Goal: Task Accomplishment & Management: Manage account settings

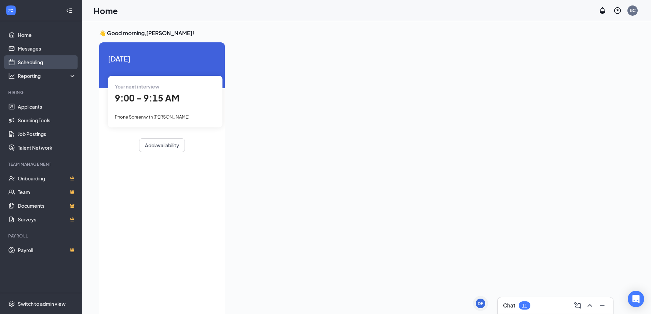
click at [36, 62] on link "Scheduling" at bounding box center [47, 62] width 58 height 14
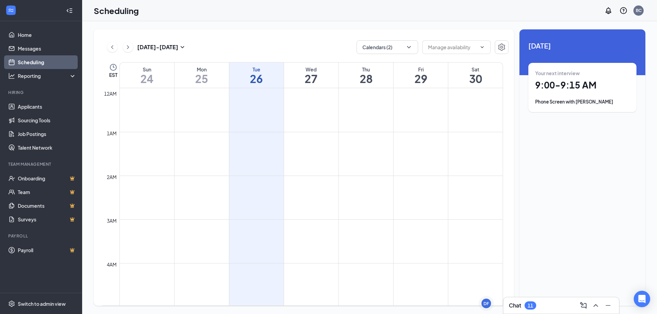
scroll to position [336, 0]
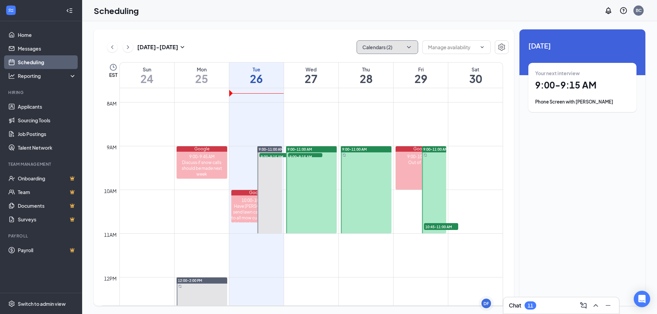
click at [392, 45] on button "Calendars (2)" at bounding box center [387, 47] width 62 height 14
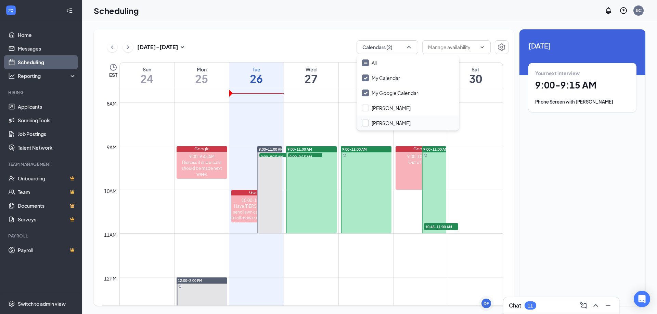
click at [366, 123] on input "[PERSON_NAME]" at bounding box center [386, 123] width 49 height 7
checkbox input "true"
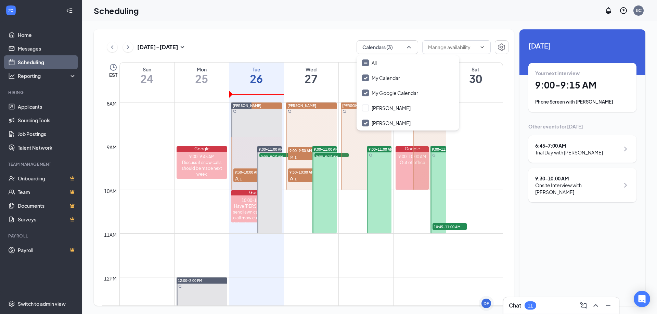
click at [304, 148] on span "9:00-9:30 AM" at bounding box center [305, 150] width 34 height 7
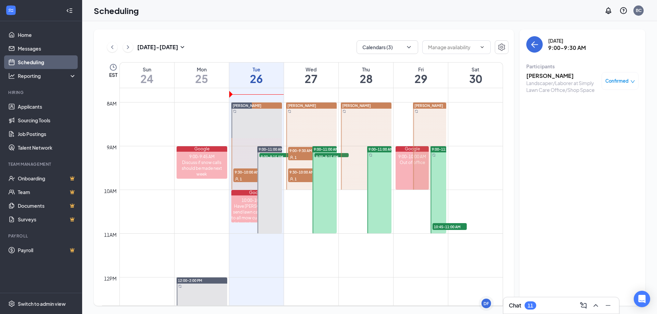
click at [297, 180] on div "1" at bounding box center [305, 178] width 34 height 7
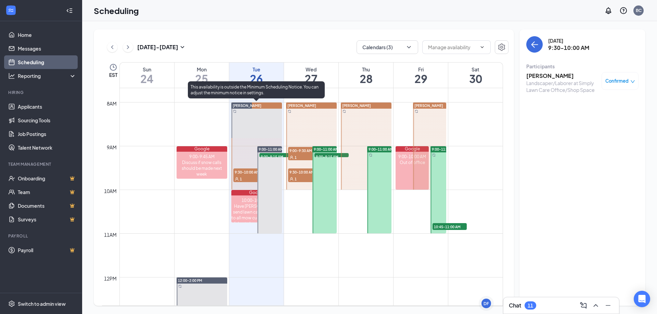
click at [241, 174] on span "9:30-10:00 AM" at bounding box center [250, 172] width 34 height 7
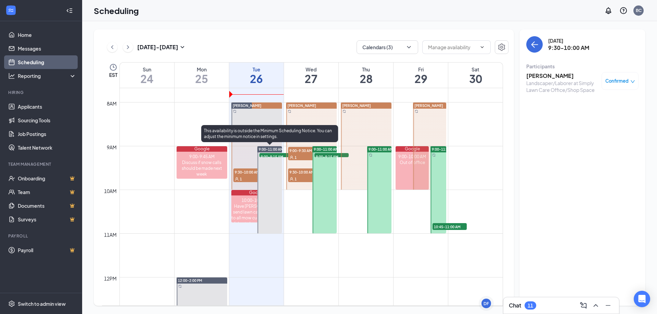
click at [277, 157] on span "9:00-9:15 AM" at bounding box center [276, 156] width 34 height 7
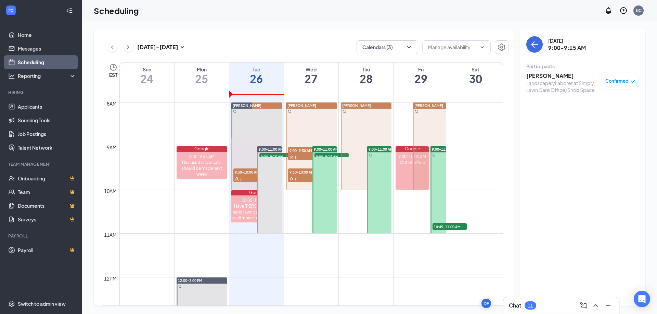
click at [297, 153] on span "9:00-9:30 AM" at bounding box center [305, 150] width 34 height 7
